Goal: Communication & Community: Answer question/provide support

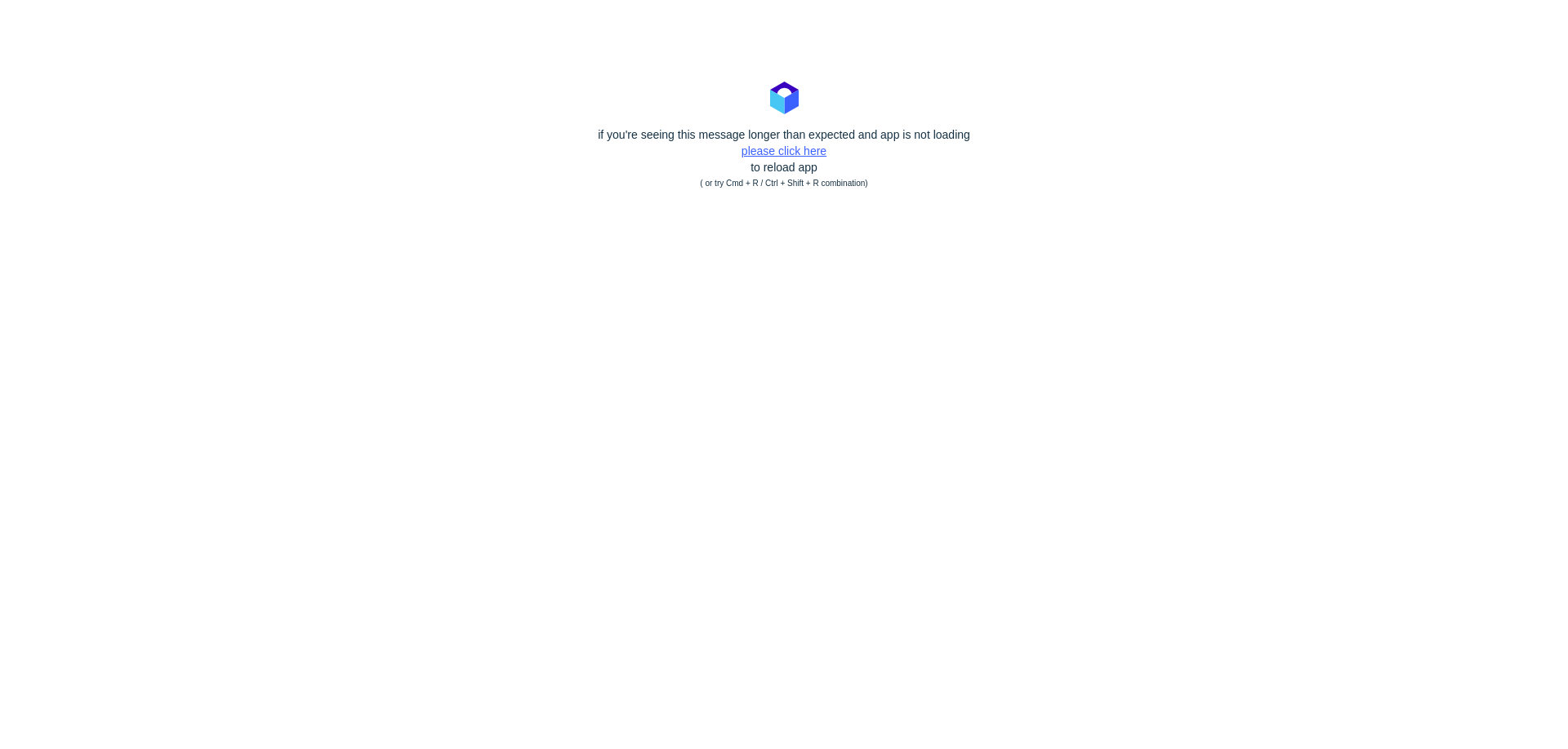
click at [766, 148] on link "please click here" at bounding box center [784, 151] width 85 height 13
click at [796, 114] on polygon at bounding box center [791, 102] width 14 height 24
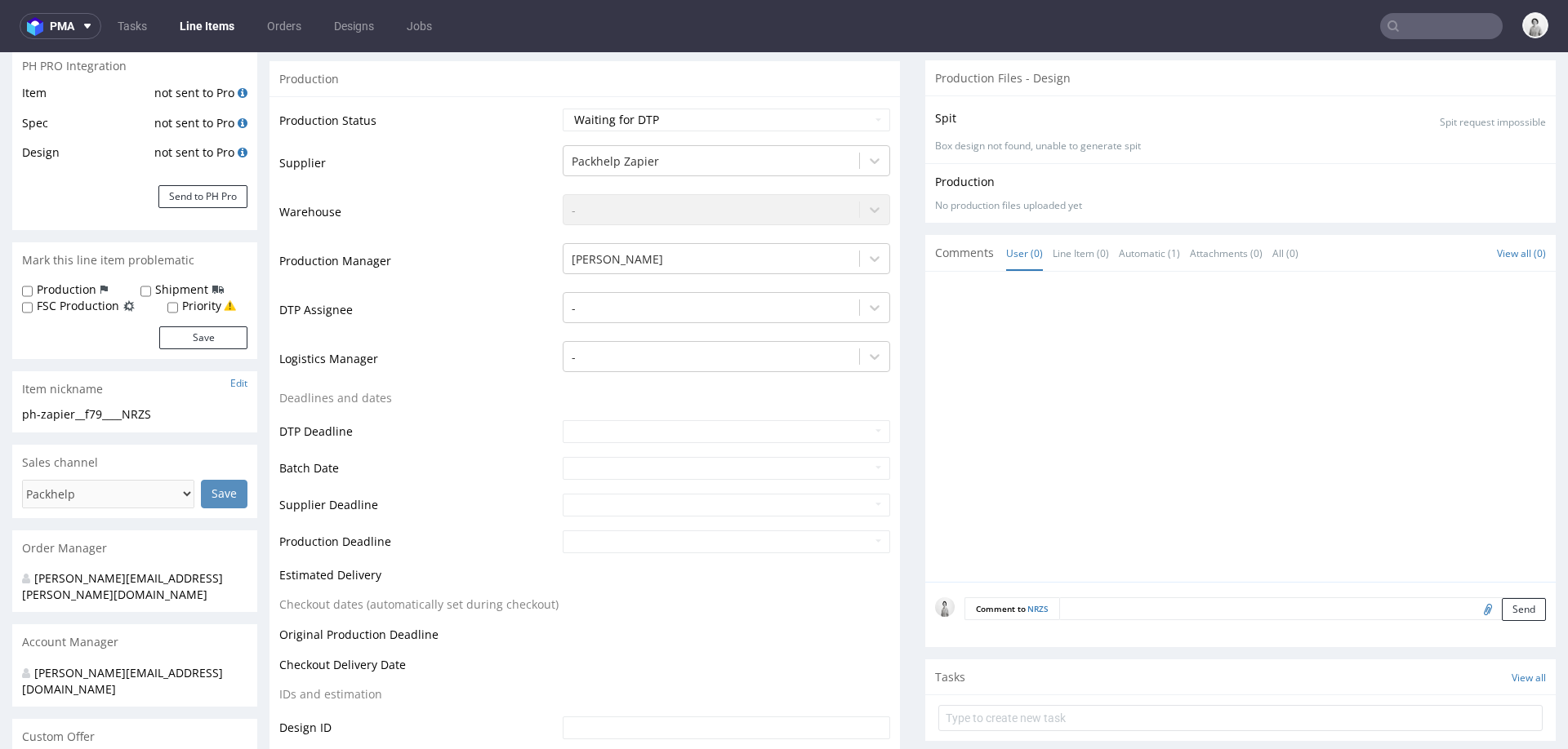
scroll to position [284, 0]
click at [1028, 607] on link "NRZS" at bounding box center [1038, 608] width 22 height 12
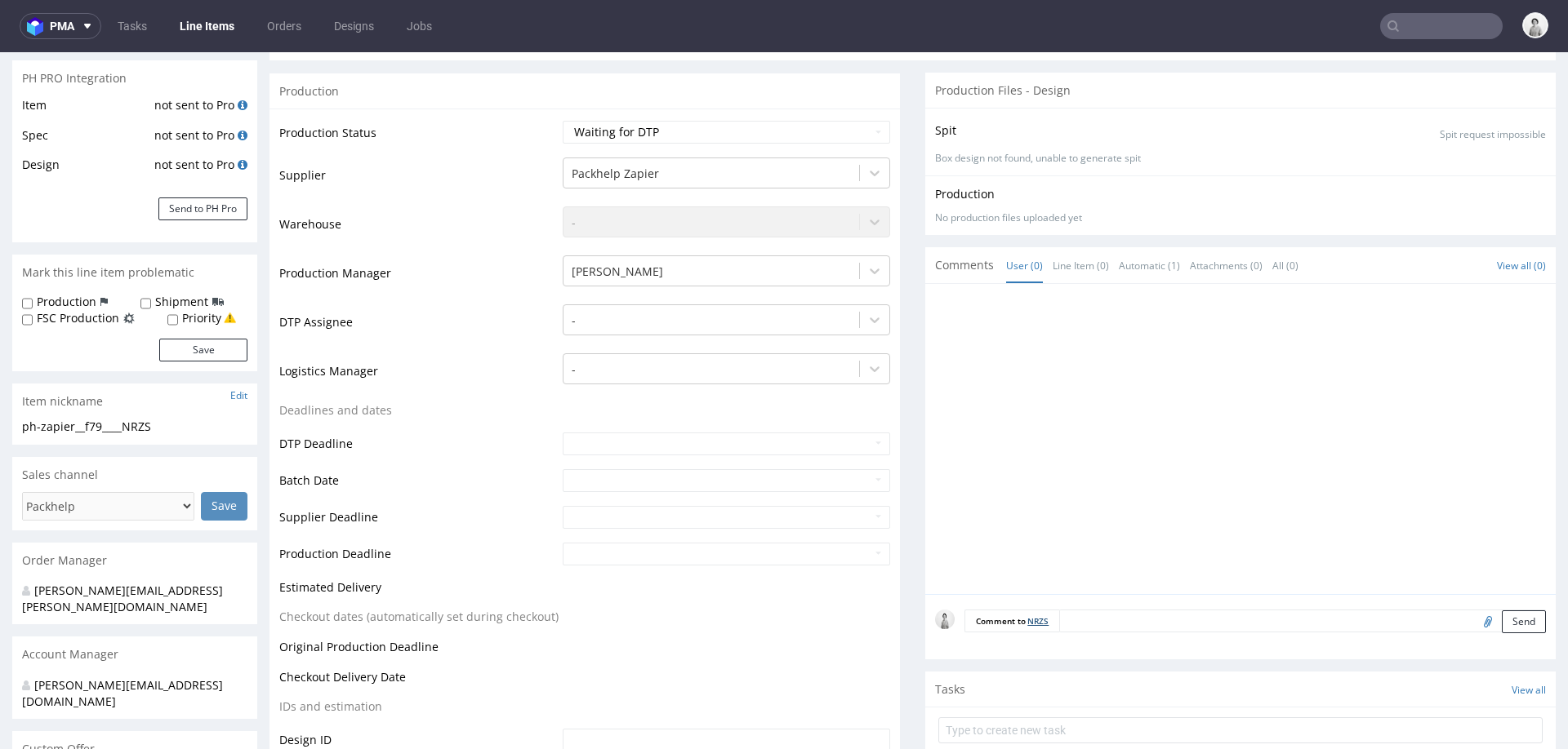
scroll to position [407, 0]
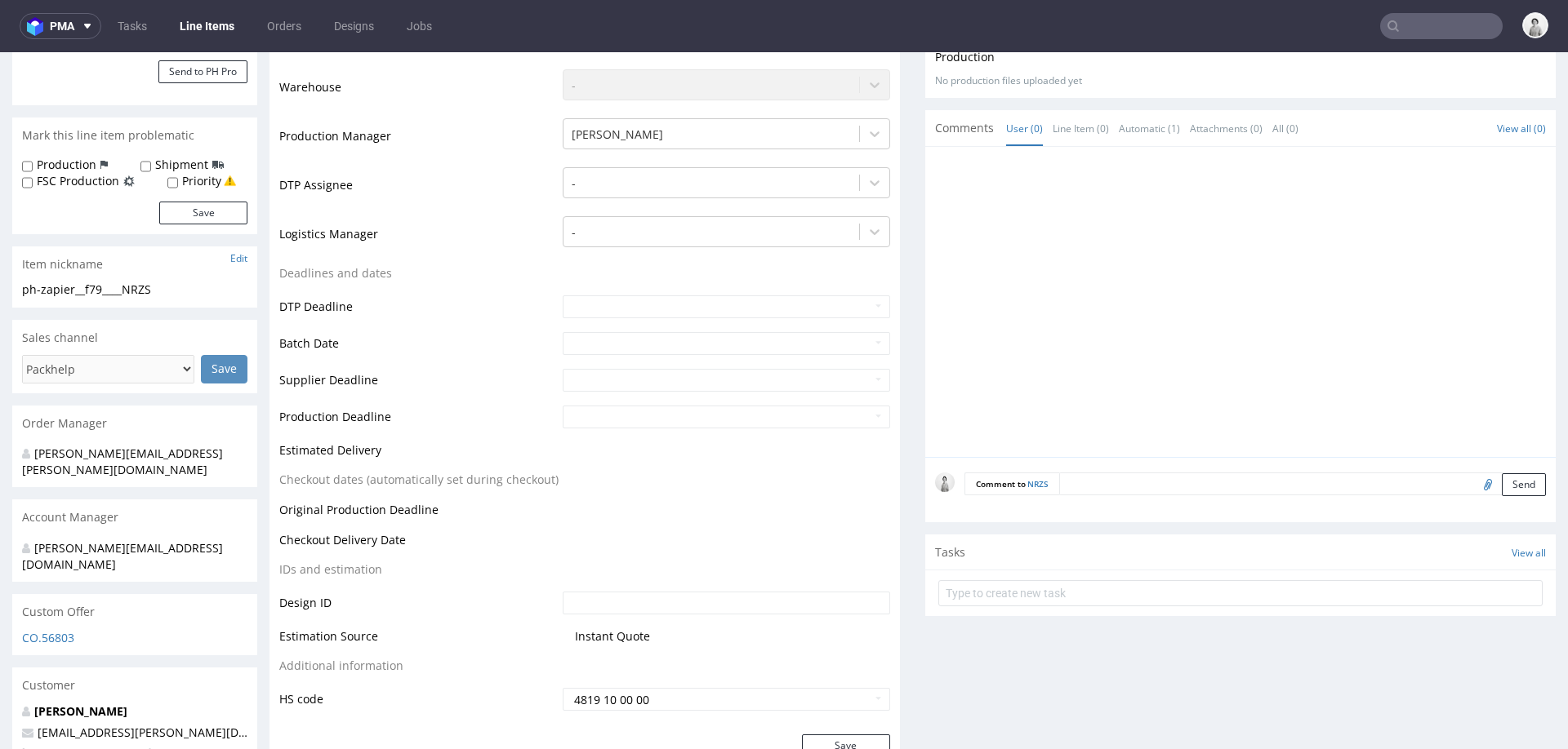
click at [1189, 486] on form "Comment to NRZS Send" at bounding box center [1255, 484] width 581 height 23
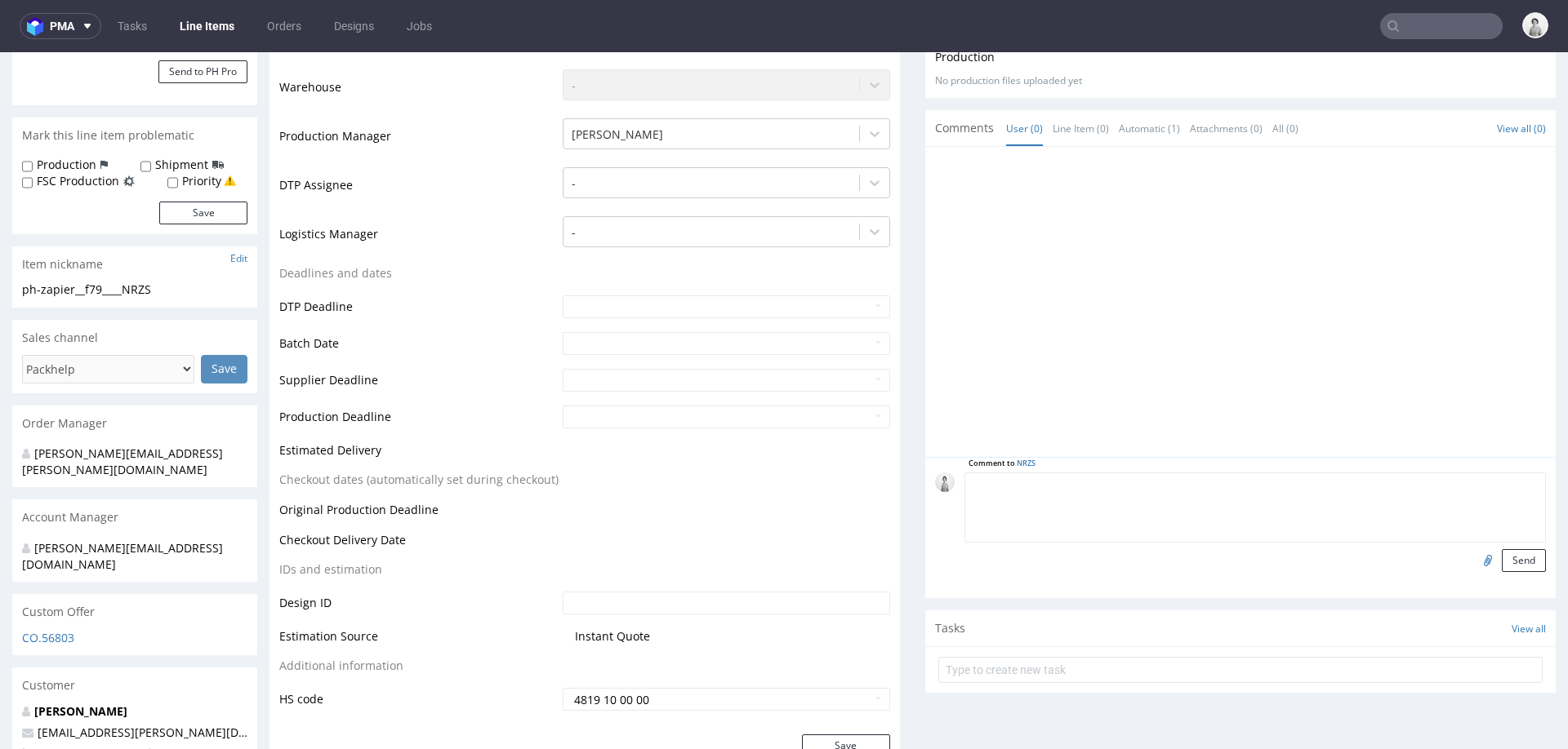
paste textarea "Projekt pudełka: https://zapakuj.to/editor/product/design/2260367"
type textarea "Projekt pudełka: https://zapakuj.to/editor/product/design/2260367"
click at [1502, 557] on button "Send" at bounding box center [1524, 560] width 44 height 22
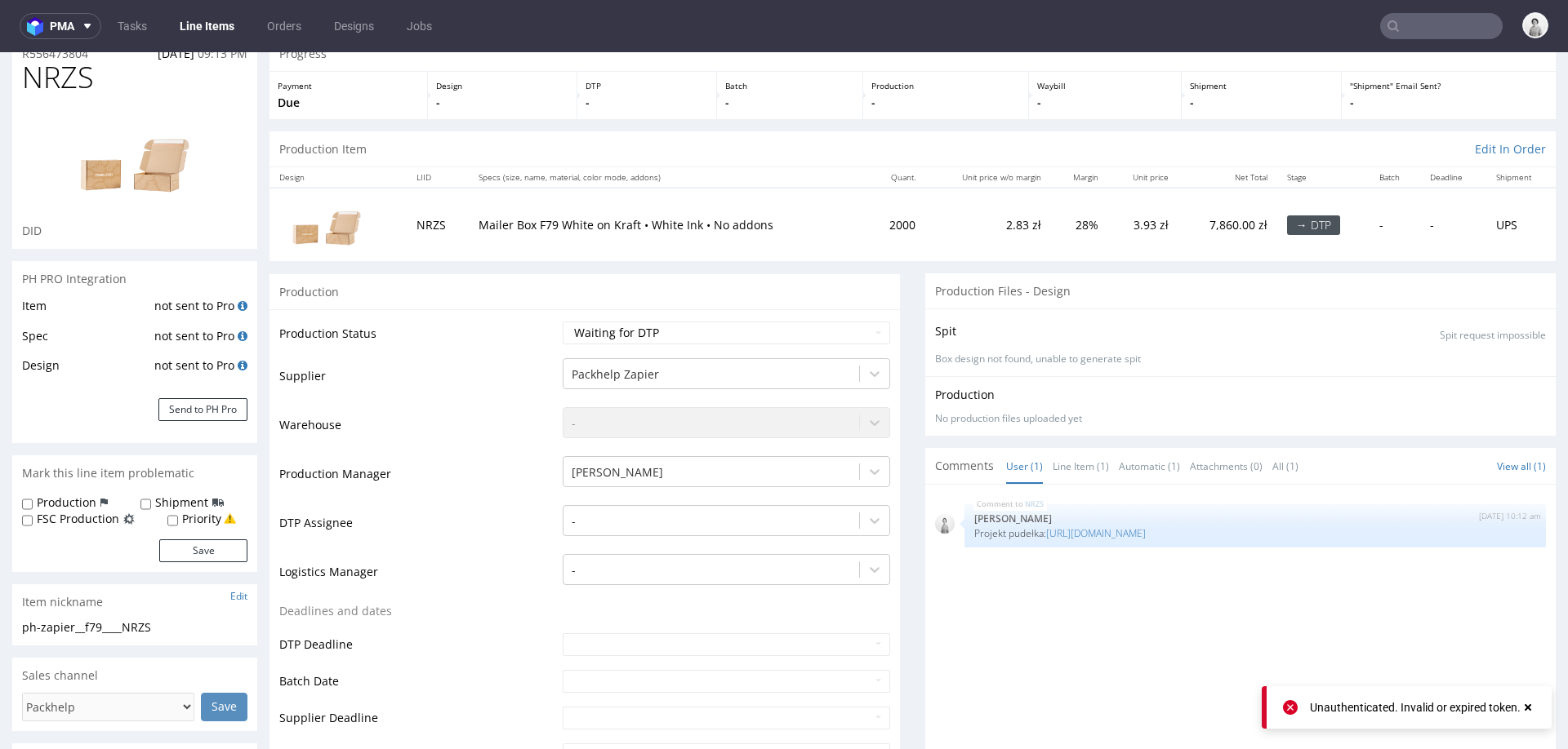
scroll to position [79, 0]
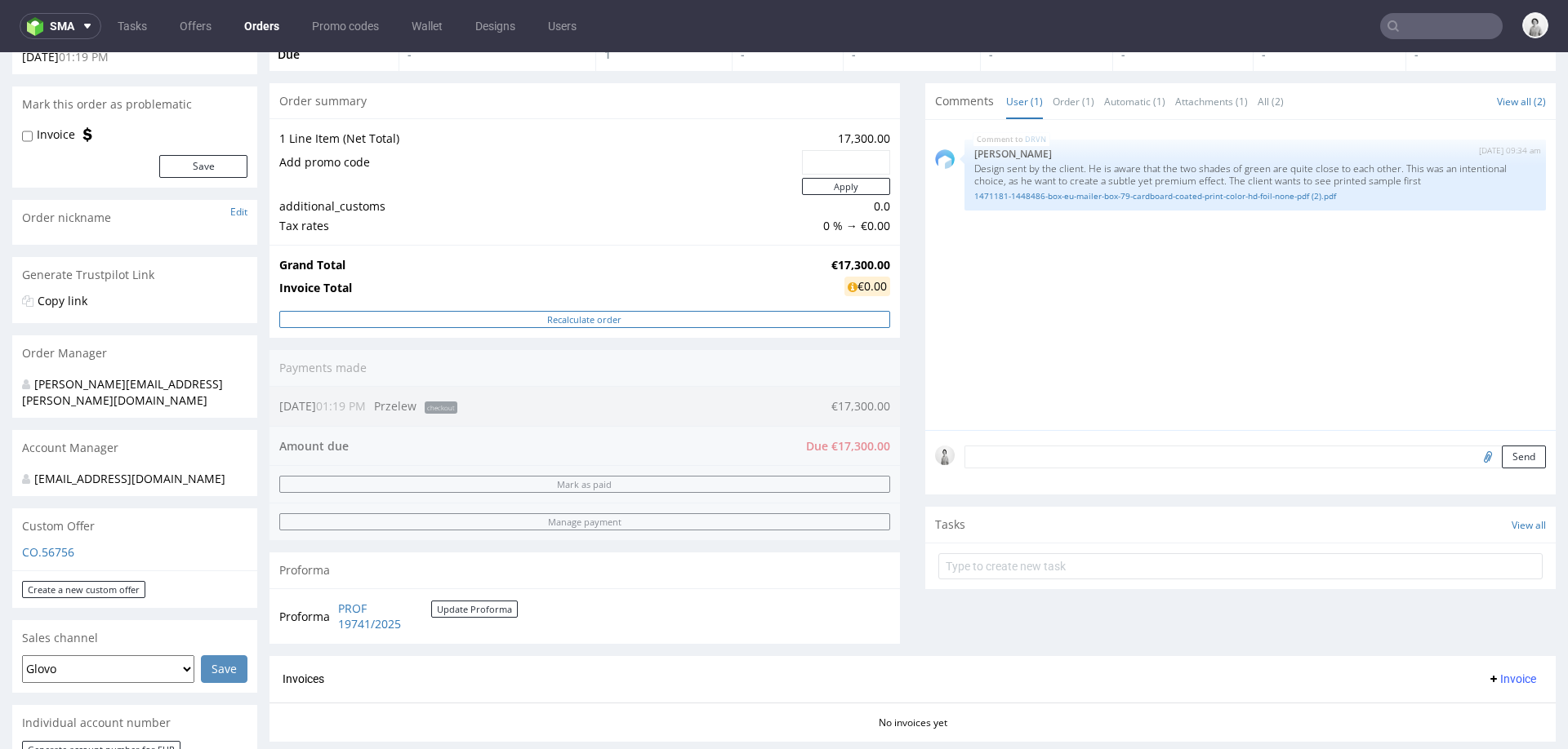
scroll to position [121, 0]
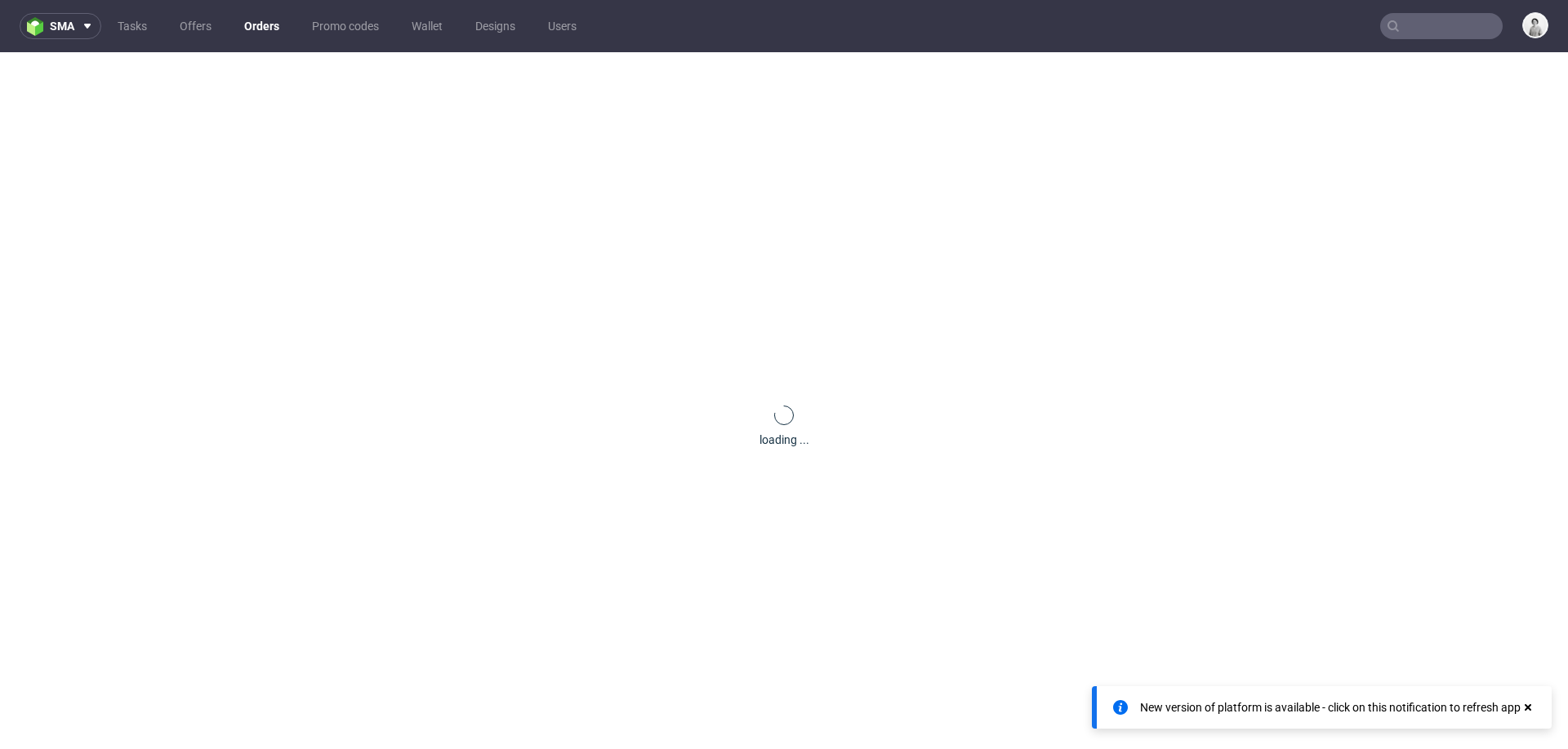
click at [1351, 211] on div "loading ..." at bounding box center [784, 427] width 1568 height 749
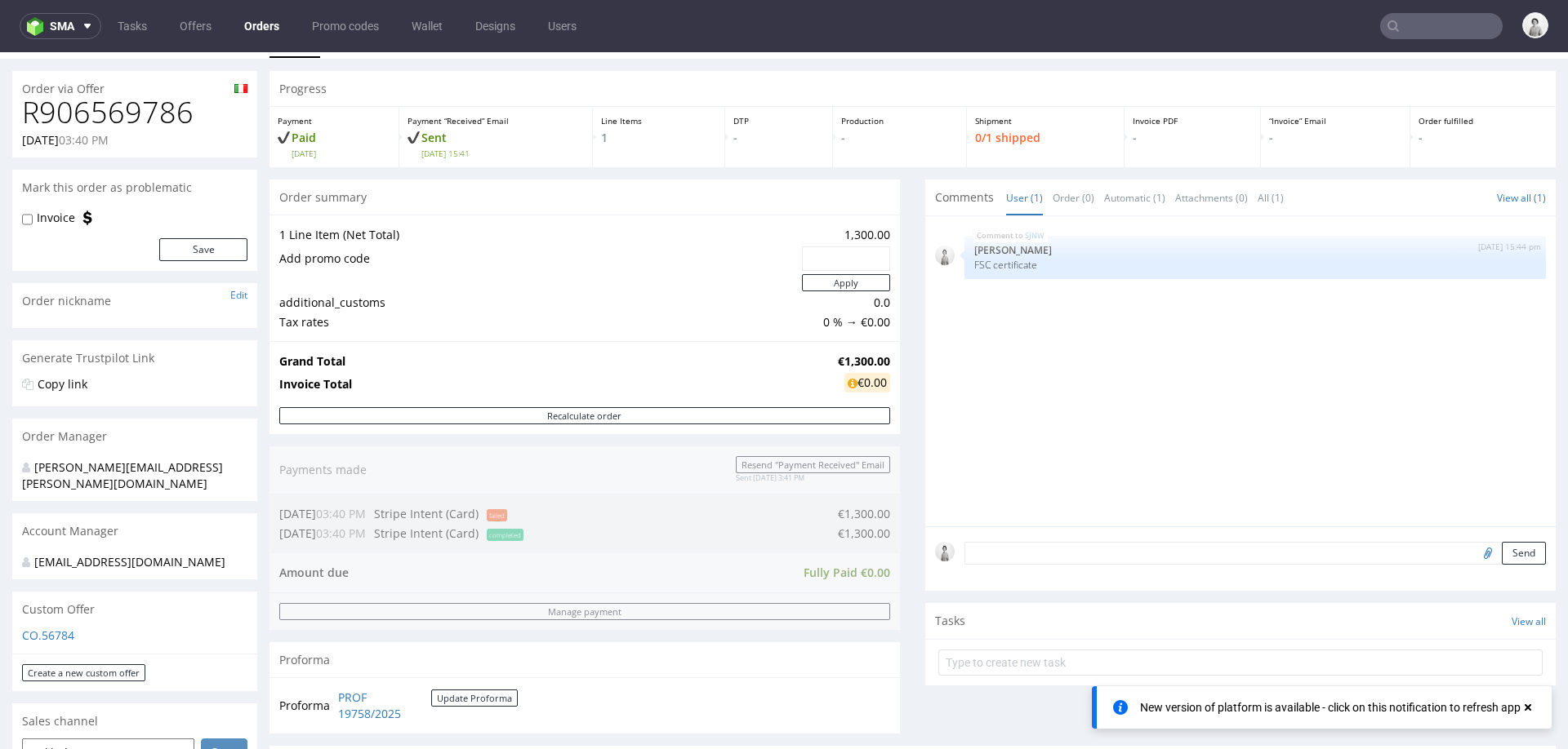
scroll to position [24, 0]
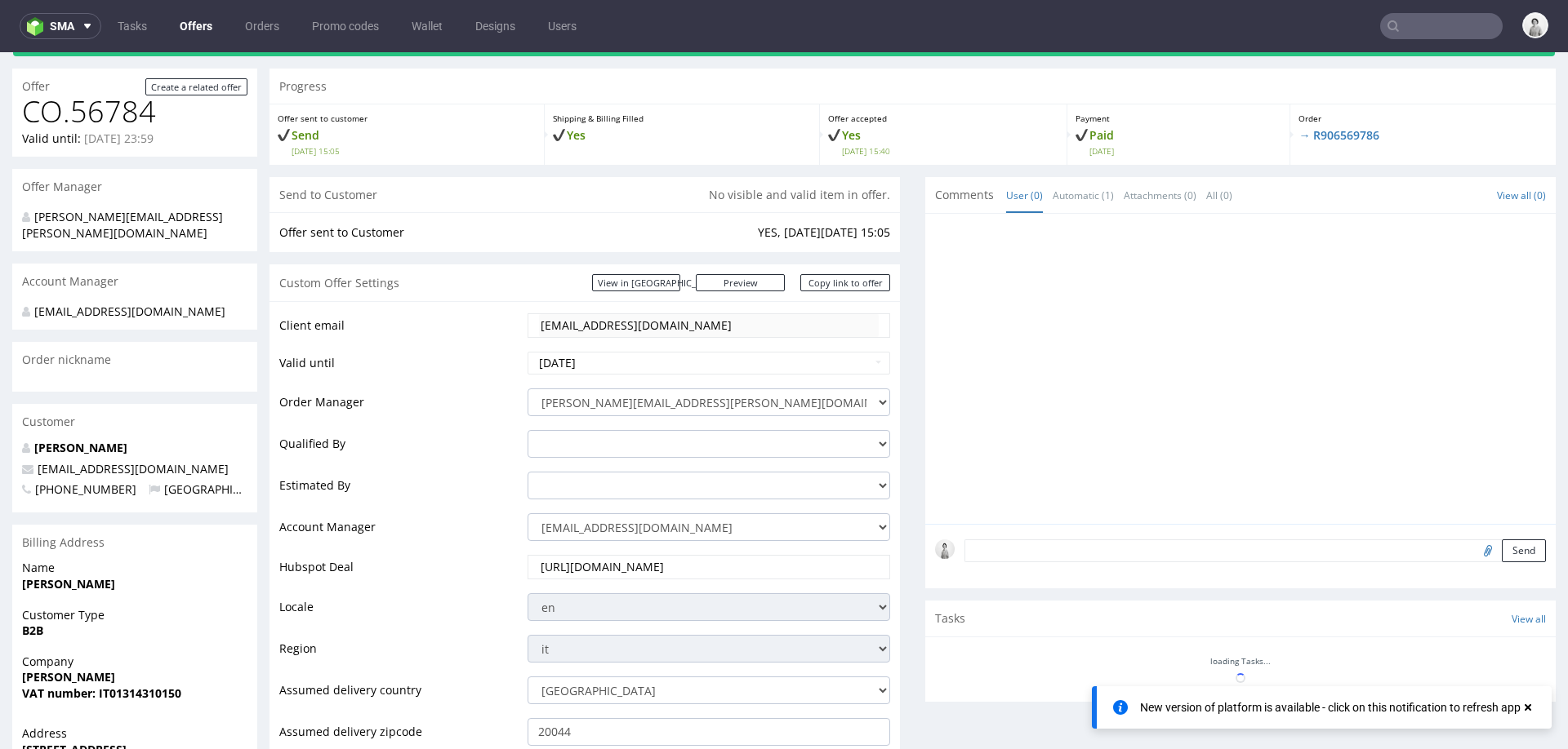
scroll to position [106, 0]
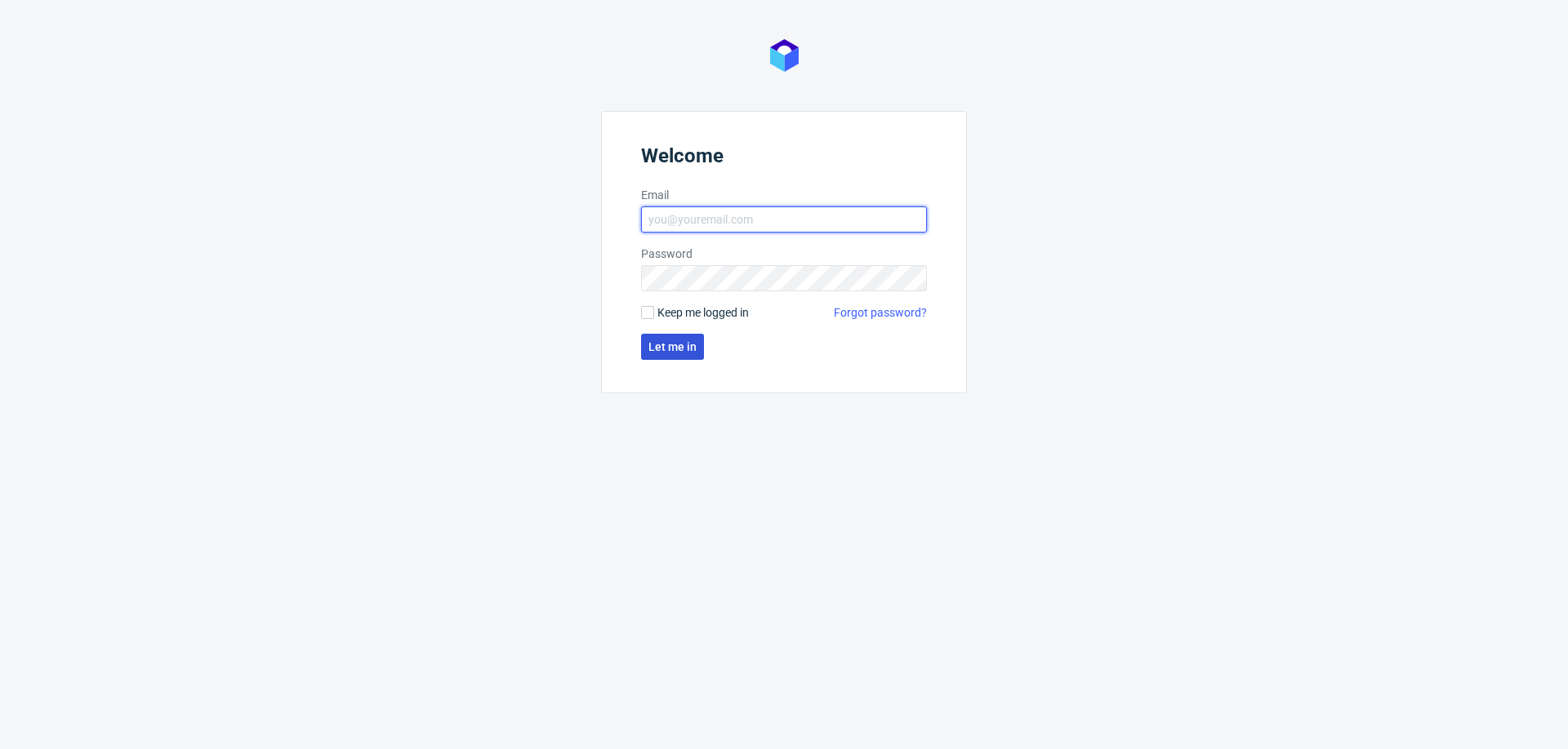
type input "[PERSON_NAME][EMAIL_ADDRESS][PERSON_NAME][DOMAIN_NAME]"
click at [677, 348] on span "Let me in" at bounding box center [673, 347] width 48 height 12
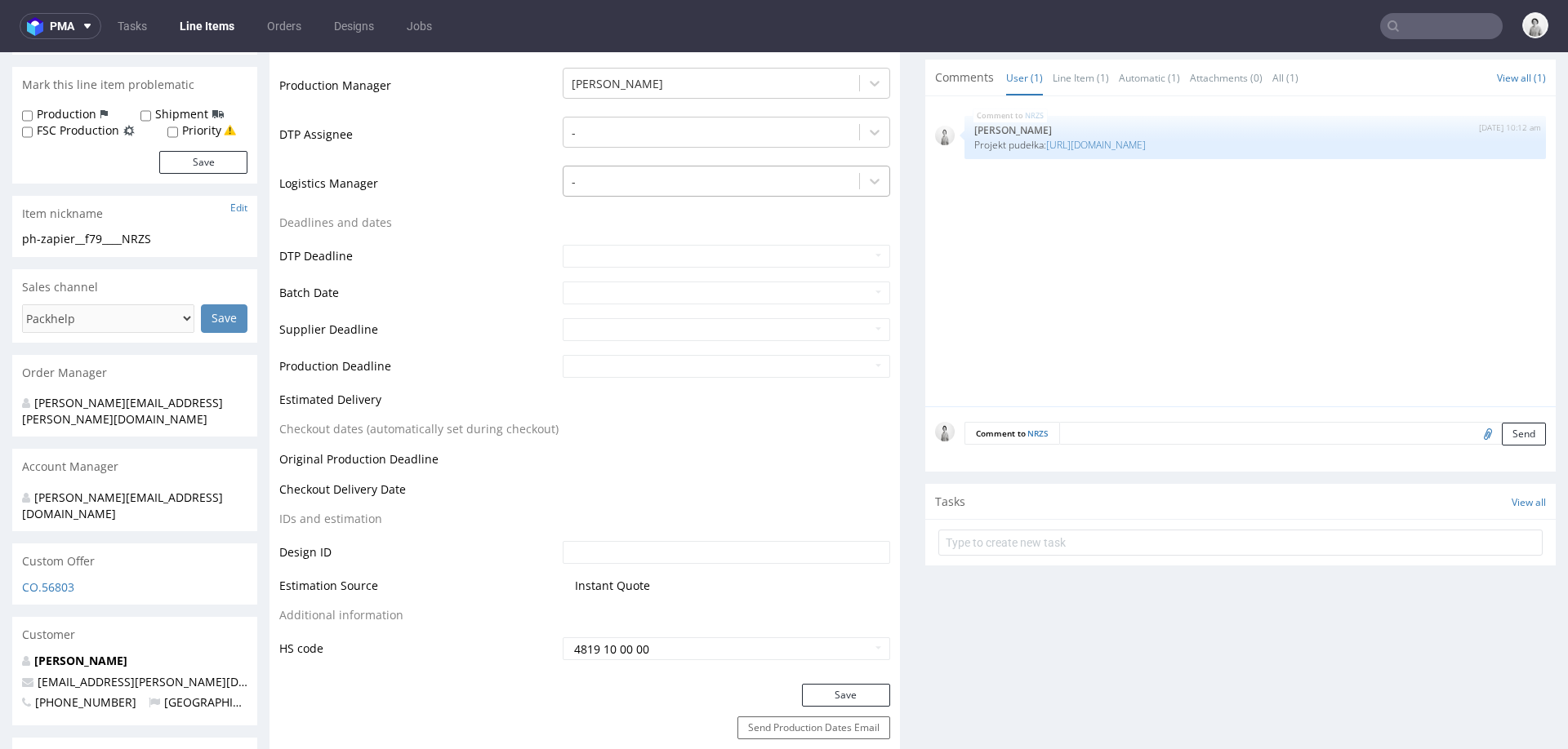
scroll to position [475, 0]
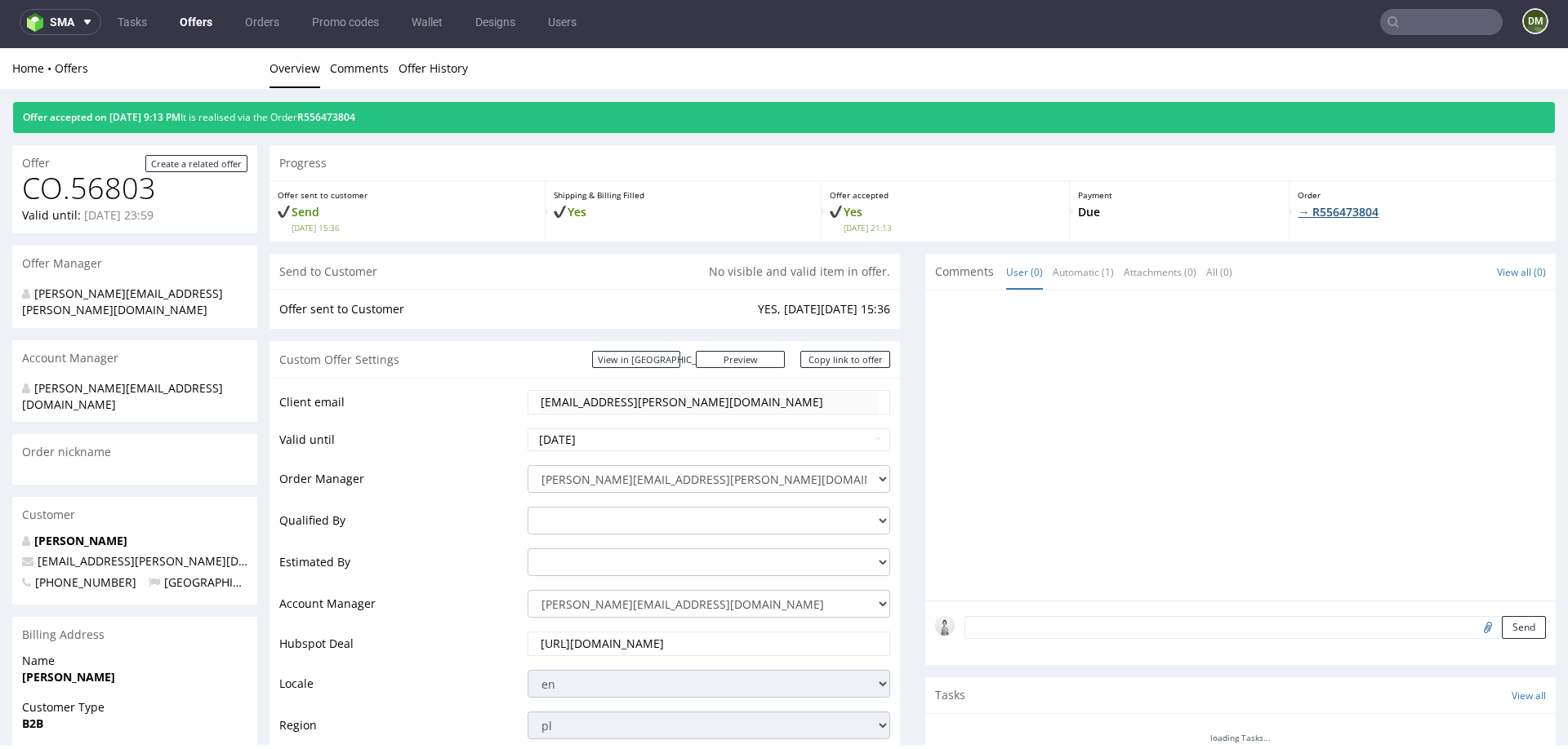
click at [1332, 218] on link "→ R556473804" at bounding box center [1338, 211] width 81 height 16
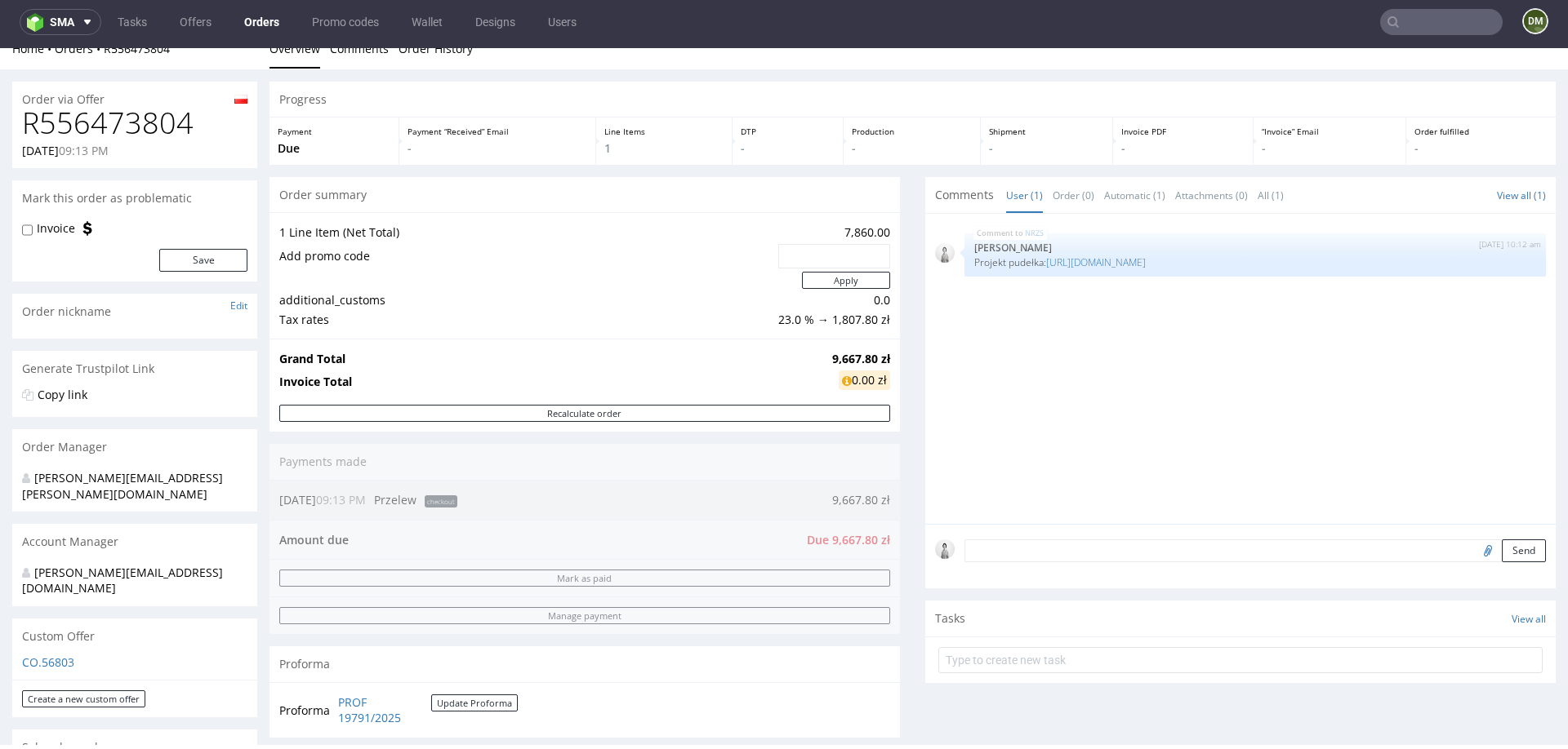
scroll to position [21, 0]
